Goal: Task Accomplishment & Management: Use online tool/utility

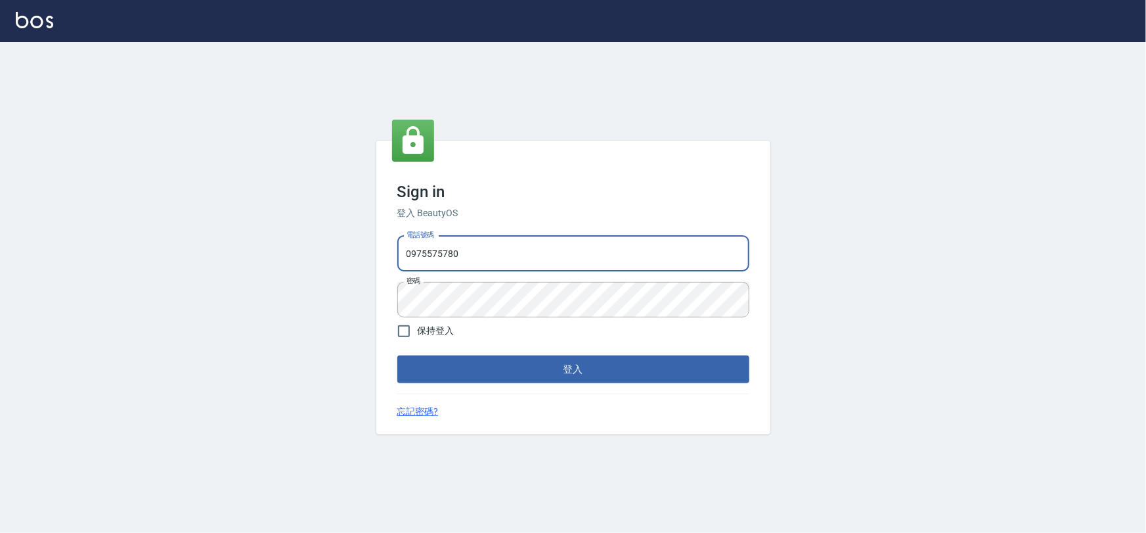
click at [491, 248] on input "0975575780" at bounding box center [573, 253] width 352 height 35
type input "22878535"
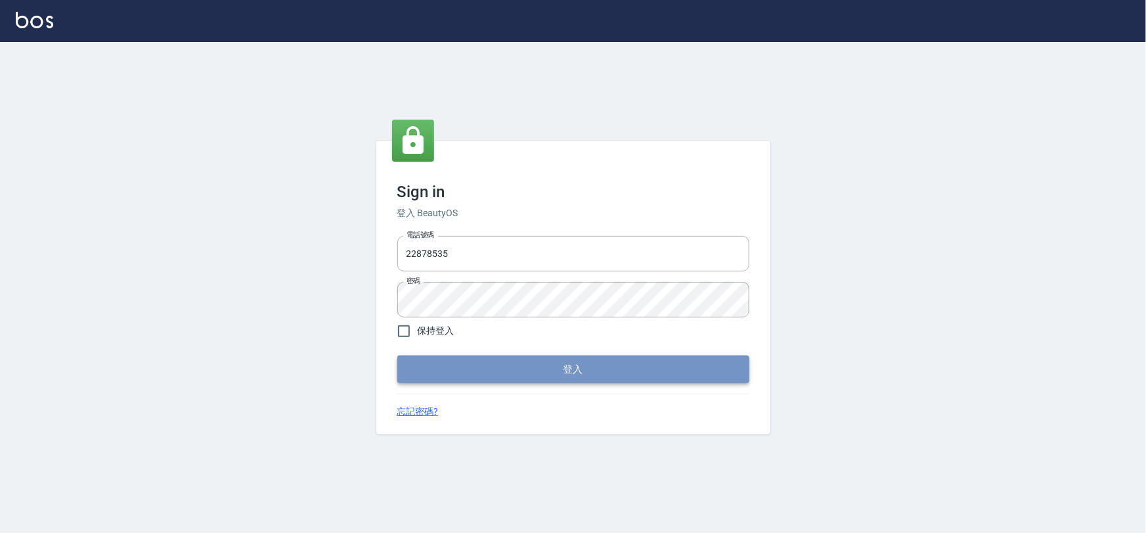
click at [492, 368] on button "登入" at bounding box center [573, 369] width 352 height 28
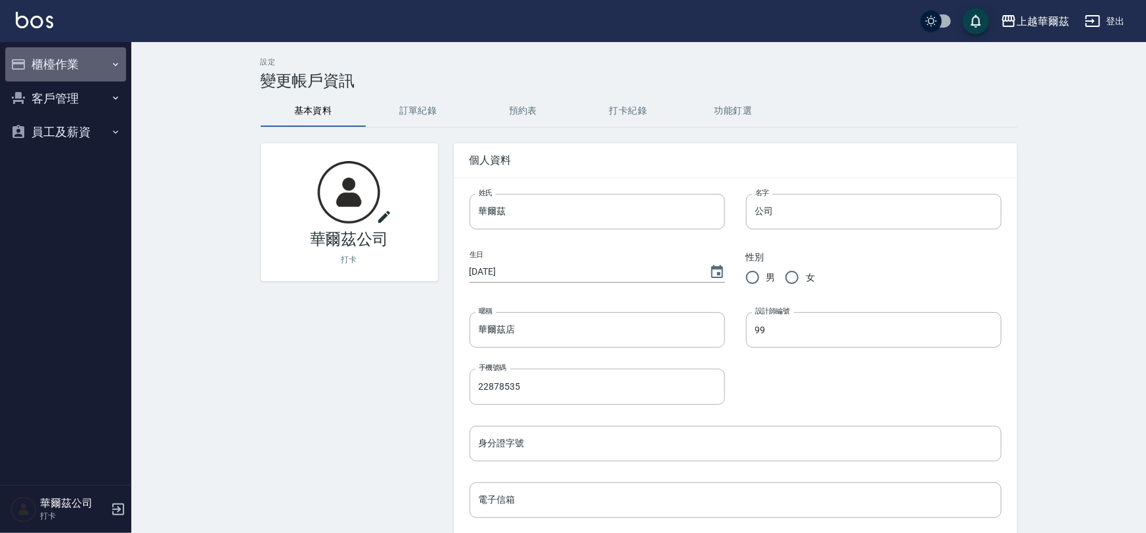
click at [90, 63] on button "櫃檯作業" at bounding box center [65, 64] width 121 height 34
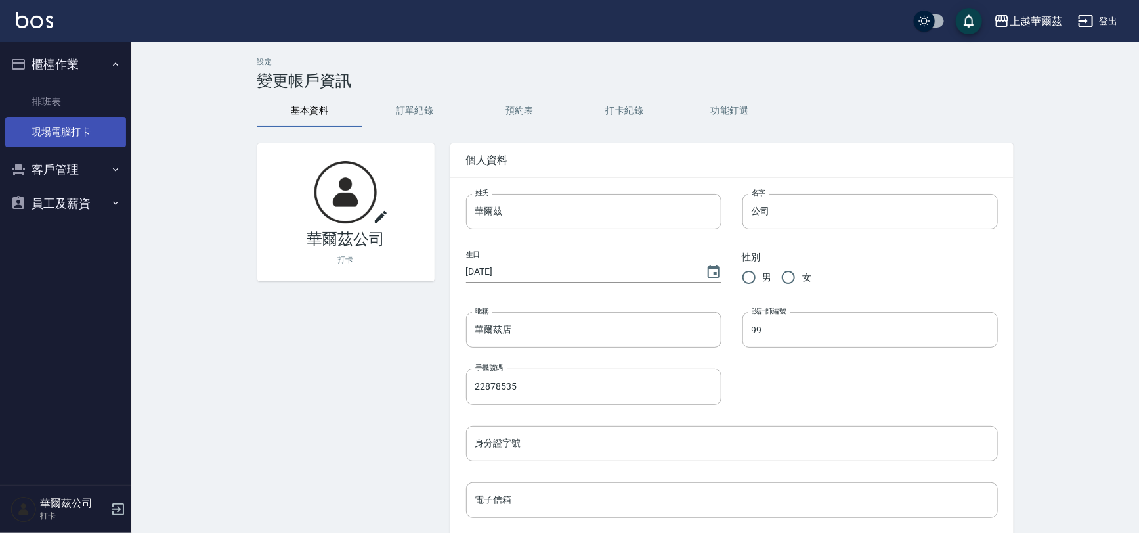
click at [77, 139] on link "現場電腦打卡" at bounding box center [65, 132] width 121 height 30
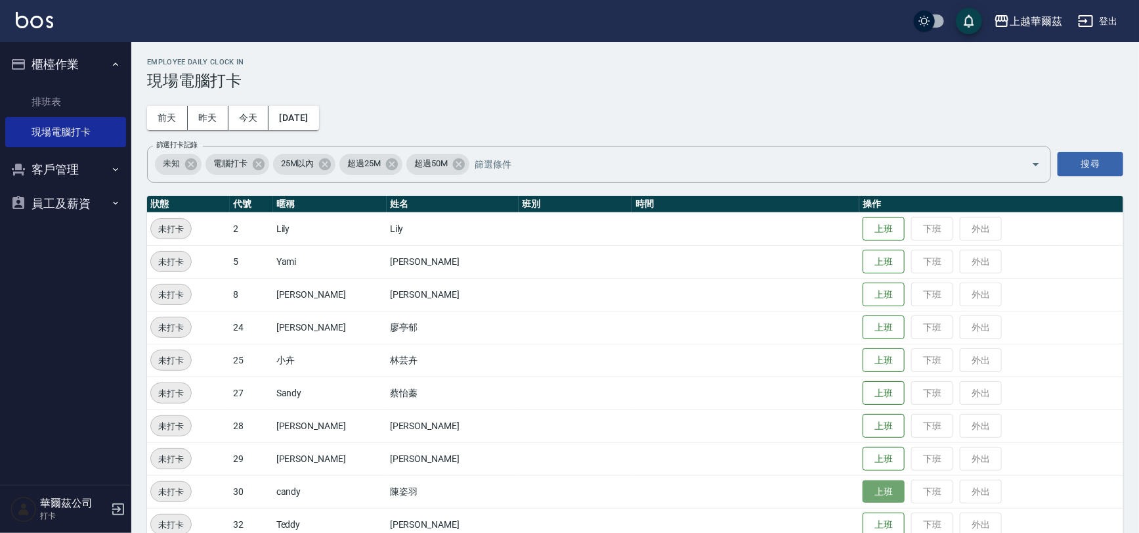
click at [863, 484] on button "上班" at bounding box center [884, 491] width 42 height 23
click at [863, 294] on button "上班" at bounding box center [884, 294] width 42 height 23
